Goal: Information Seeking & Learning: Learn about a topic

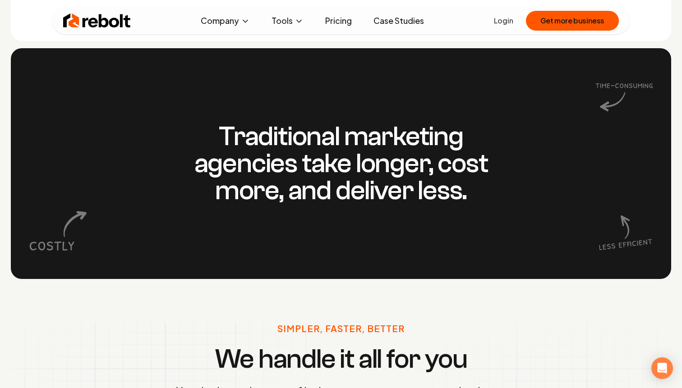
scroll to position [824, 0]
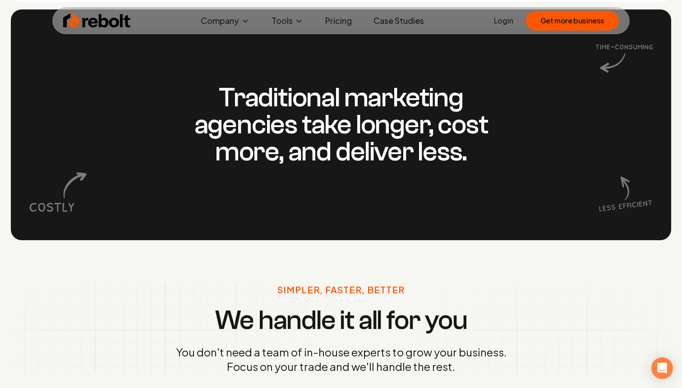
click at [340, 16] on link "Pricing" at bounding box center [338, 21] width 41 height 18
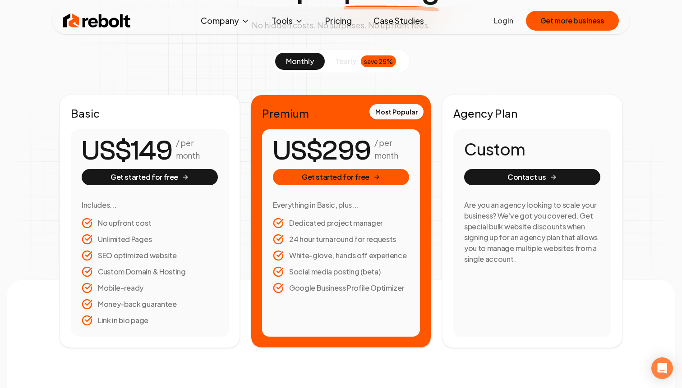
scroll to position [102, 0]
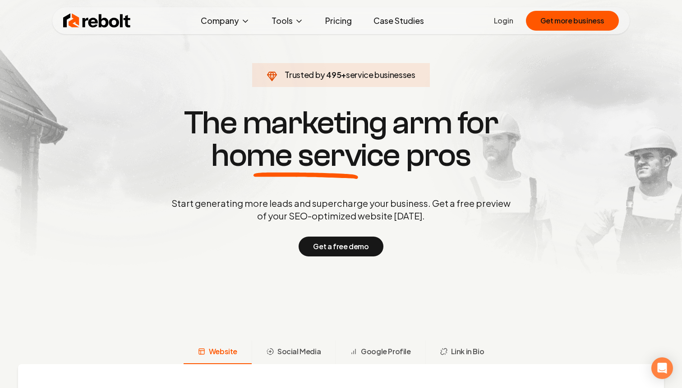
click at [396, 16] on link "Case Studies" at bounding box center [398, 21] width 65 height 18
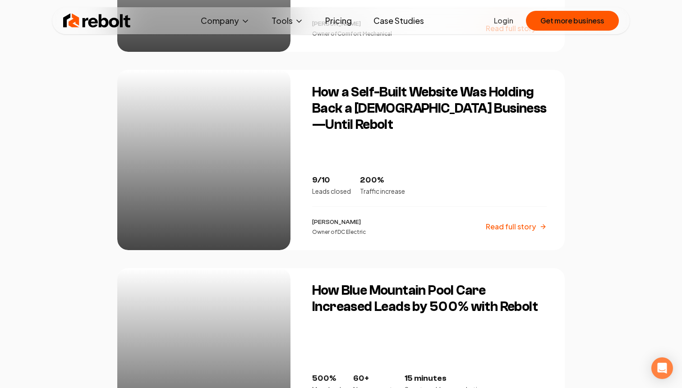
scroll to position [947, 0]
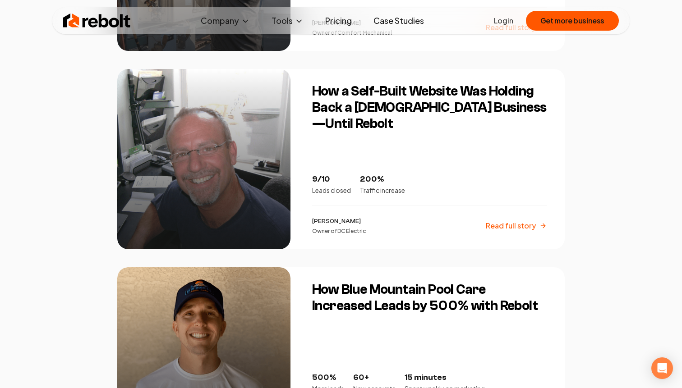
click at [92, 17] on img at bounding box center [97, 21] width 68 height 18
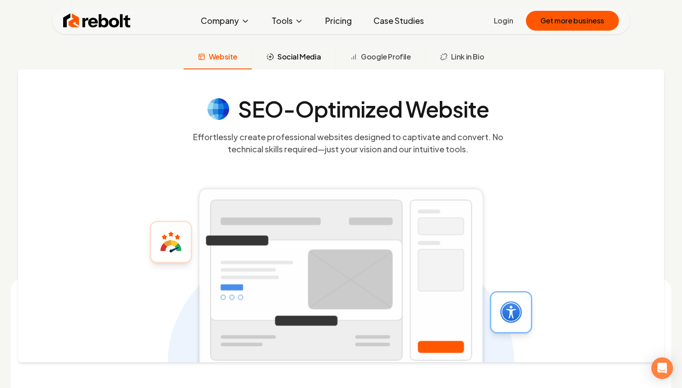
click at [295, 57] on span "Social Media" at bounding box center [298, 56] width 43 height 11
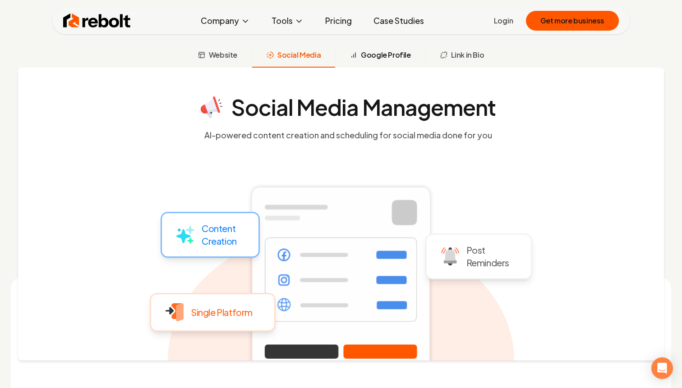
click at [385, 57] on span "Google Profile" at bounding box center [386, 55] width 50 height 11
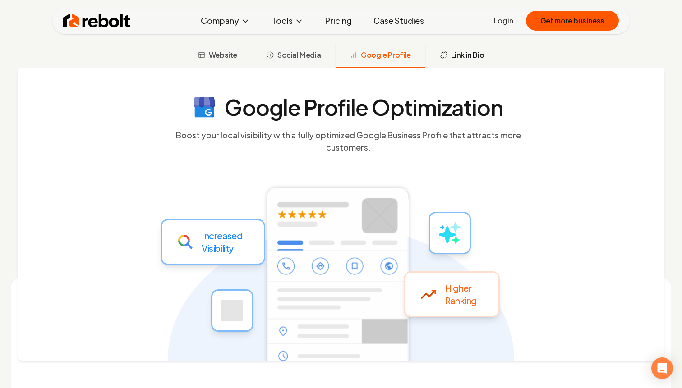
click at [461, 55] on span "Link in Bio" at bounding box center [467, 55] width 33 height 11
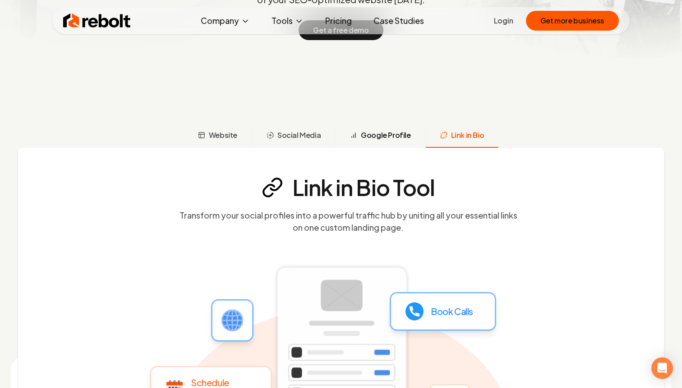
click at [381, 143] on button "Google Profile" at bounding box center [380, 135] width 90 height 23
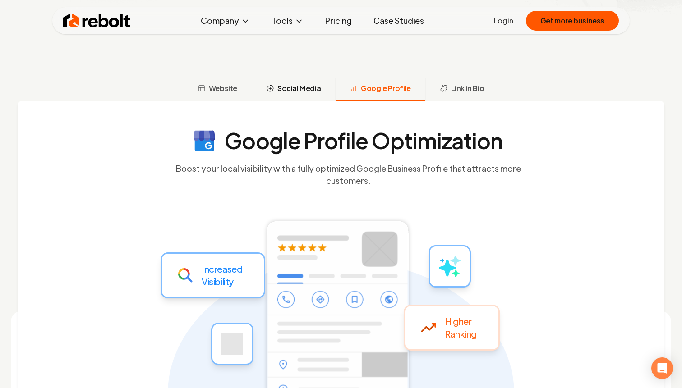
click at [307, 93] on span "Social Media" at bounding box center [298, 88] width 43 height 11
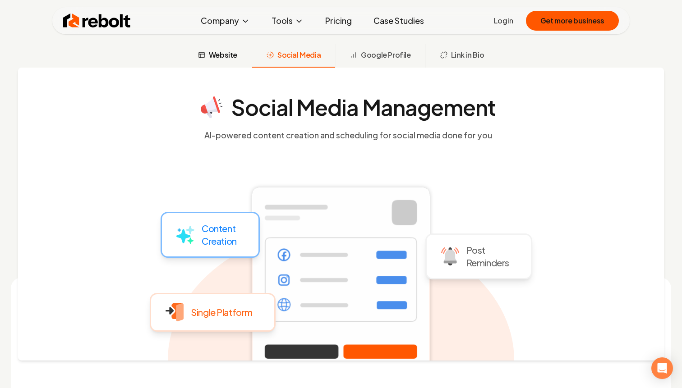
click at [231, 59] on span "Website" at bounding box center [223, 55] width 28 height 11
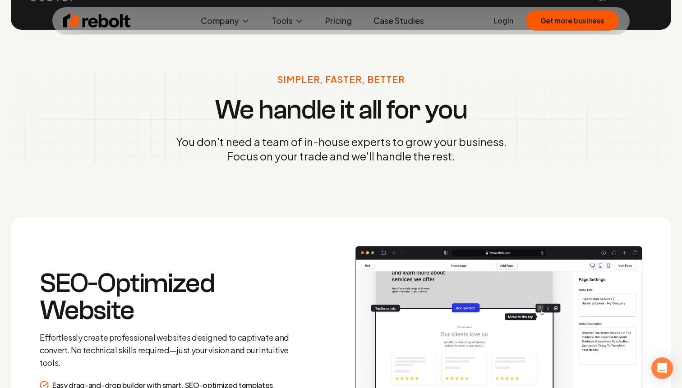
scroll to position [1152, 0]
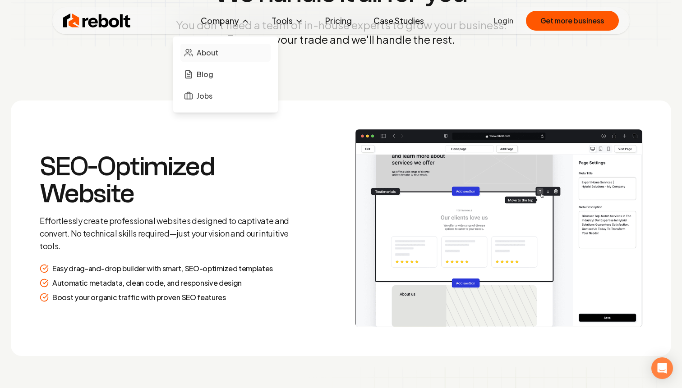
click at [214, 52] on span "About" at bounding box center [208, 52] width 22 height 11
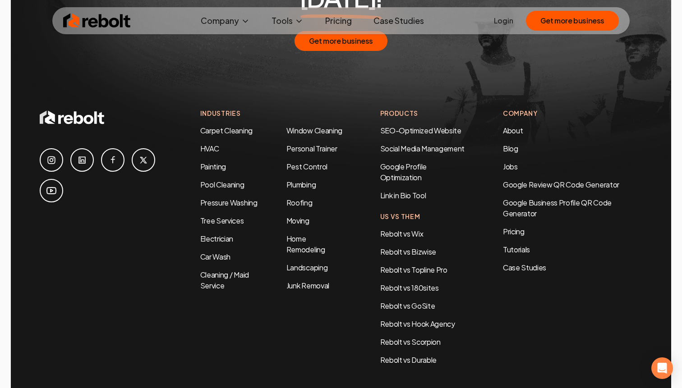
scroll to position [3025, 0]
